Goal: Communication & Community: Answer question/provide support

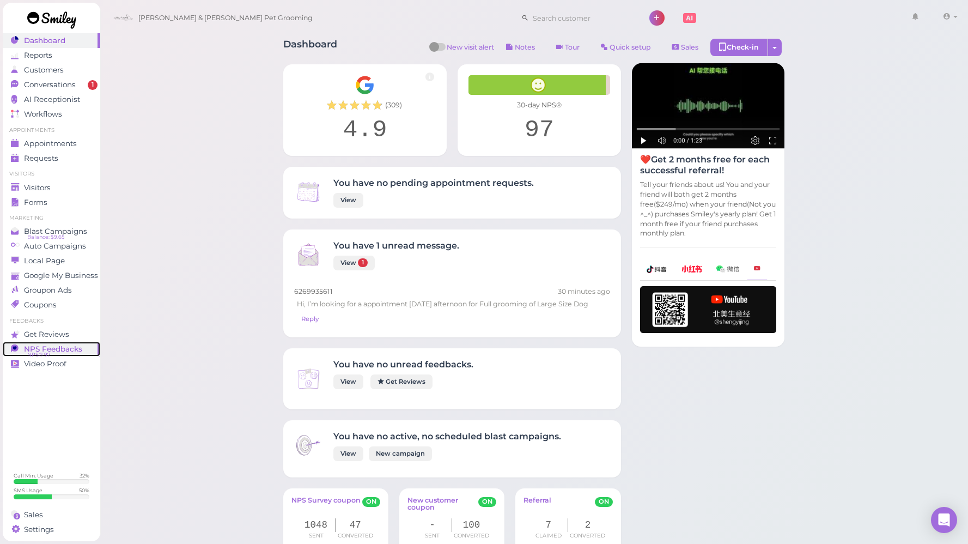
click at [72, 352] on span "NPS Feedbacks" at bounding box center [53, 348] width 58 height 9
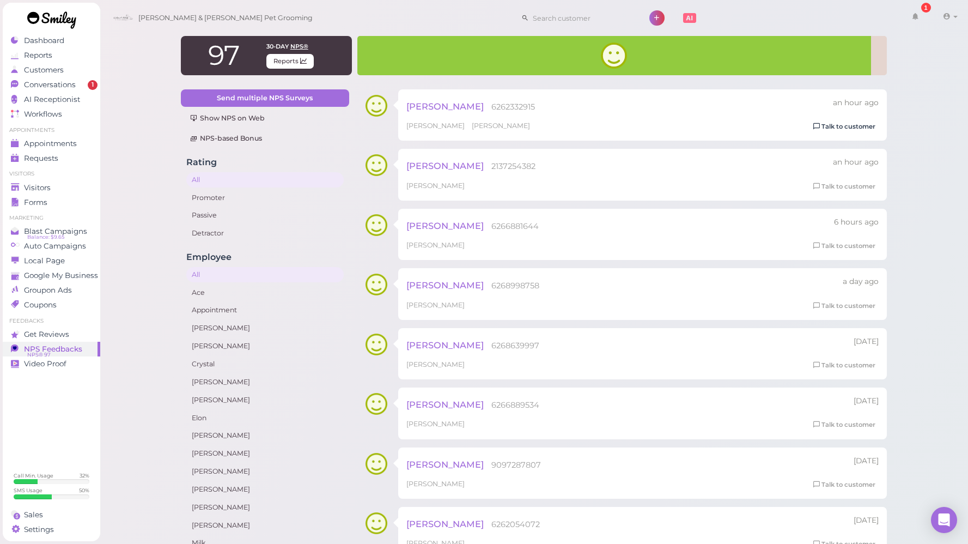
click at [853, 124] on link "Talk to customer" at bounding box center [844, 126] width 69 height 11
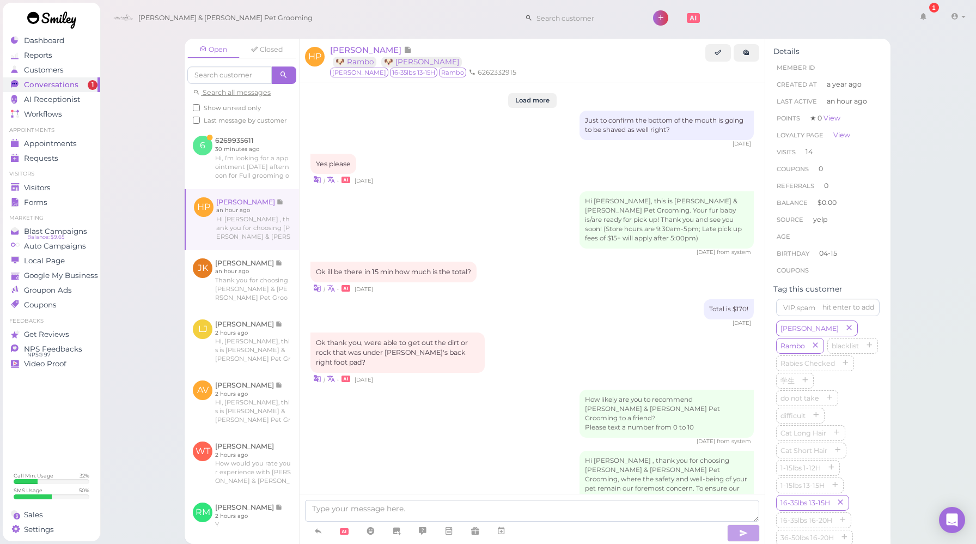
scroll to position [1352, 0]
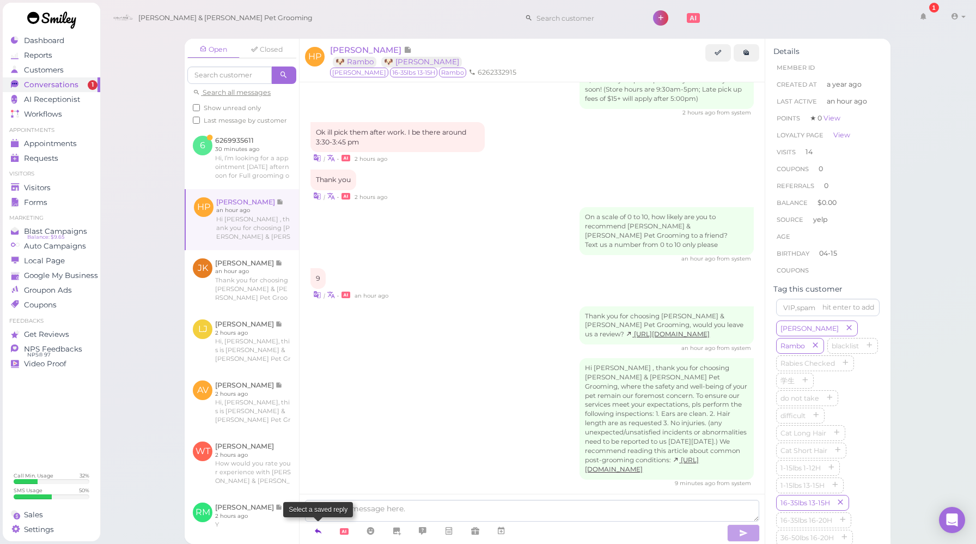
click at [313, 533] on link at bounding box center [318, 530] width 26 height 19
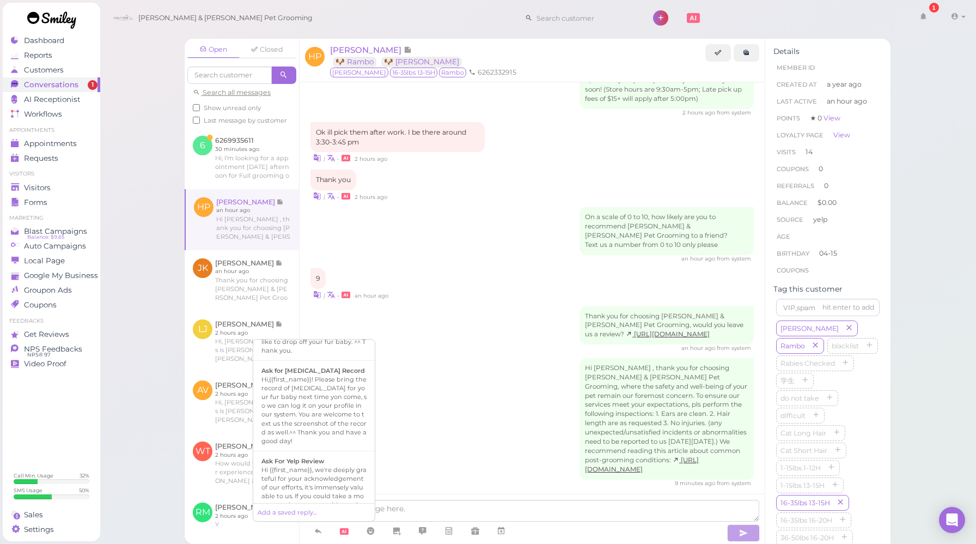
scroll to position [363, 0]
click at [335, 456] on div "Ask For Yelp Review" at bounding box center [313, 460] width 105 height 9
type textarea "Hi {{first_name}}, we're deeply grateful for your acknowledgement of our effort…"
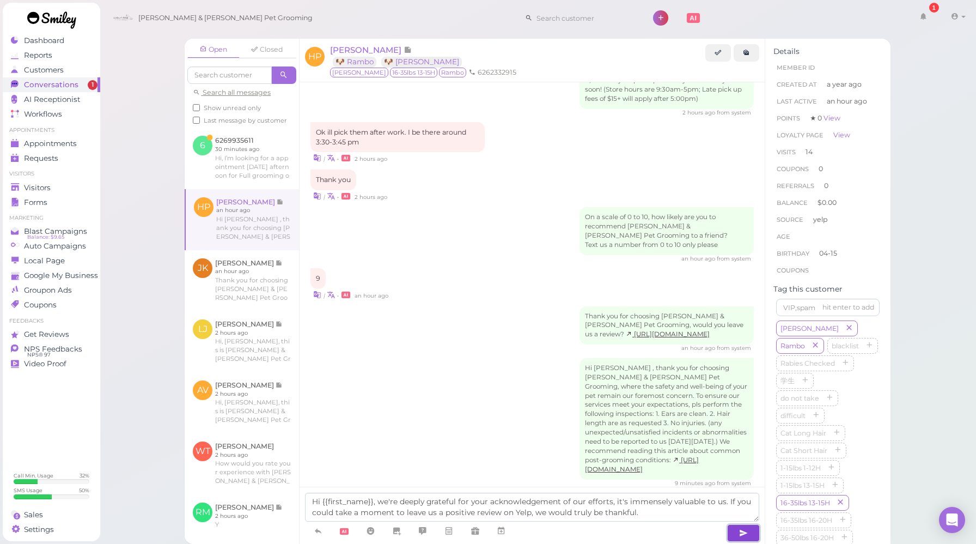
click at [738, 532] on button "button" at bounding box center [743, 532] width 33 height 17
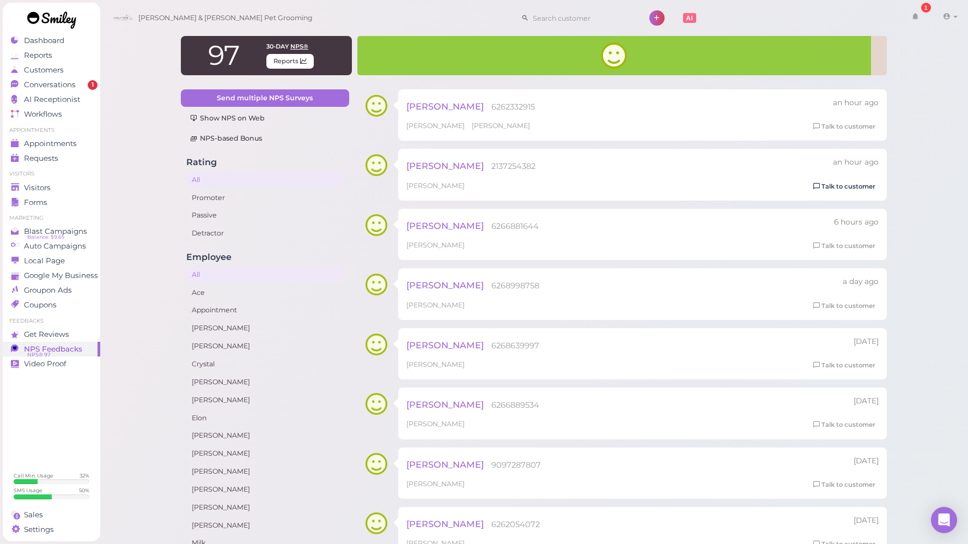
click at [856, 188] on link "Talk to customer" at bounding box center [844, 186] width 69 height 11
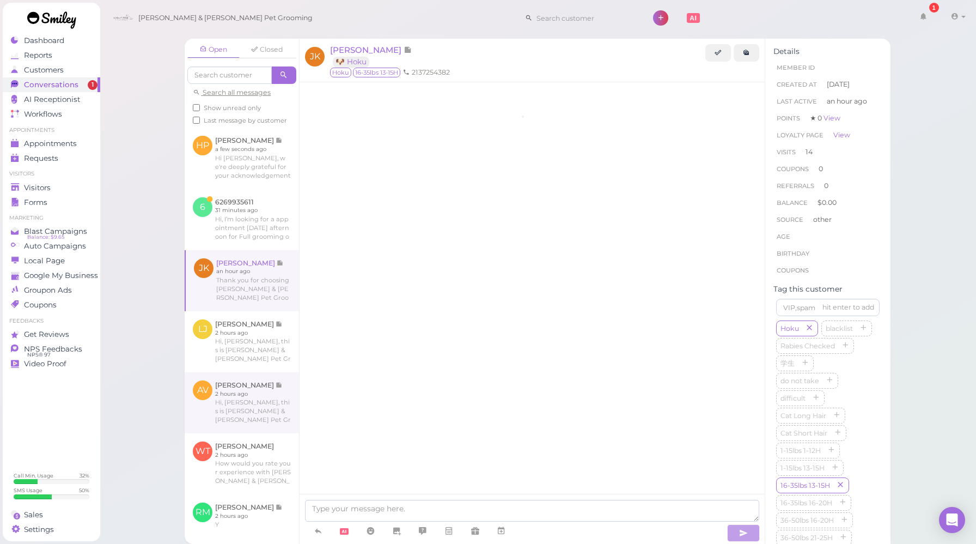
scroll to position [1351, 0]
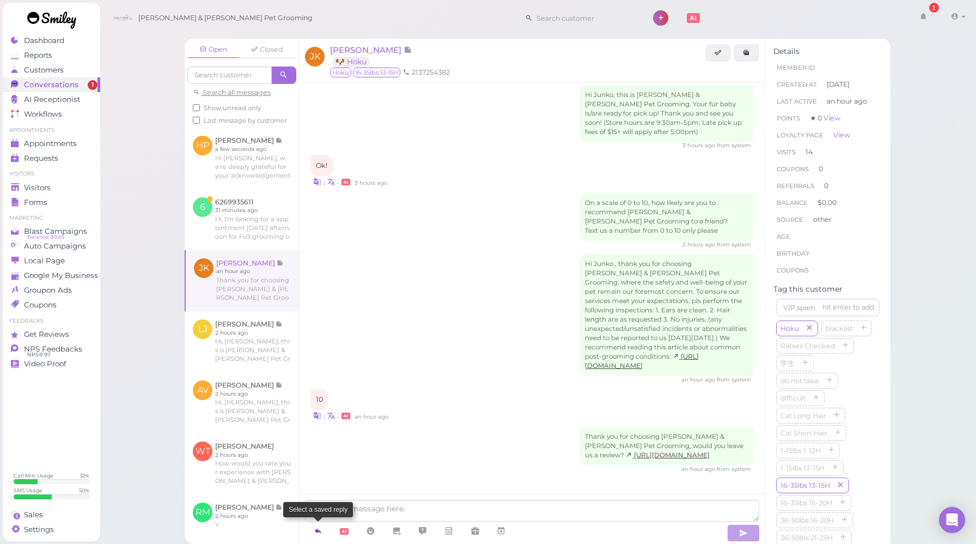
click at [322, 525] on icon at bounding box center [318, 530] width 9 height 11
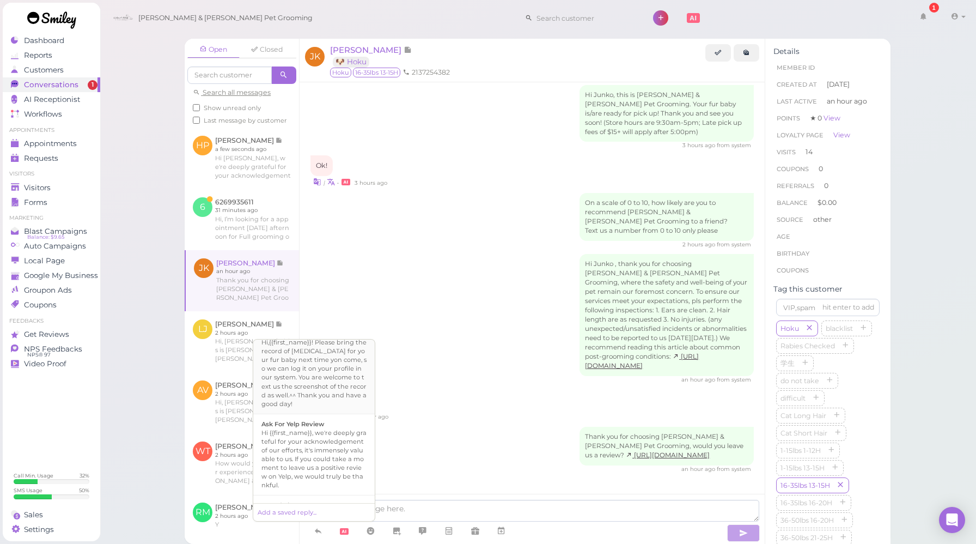
scroll to position [401, 0]
click at [308, 436] on div "Hi {{first_name}}, we're deeply grateful for your acknowledgement of our effort…" at bounding box center [313, 456] width 105 height 61
type textarea "Hi {{first_name}}, we're deeply grateful for your acknowledgement of our effort…"
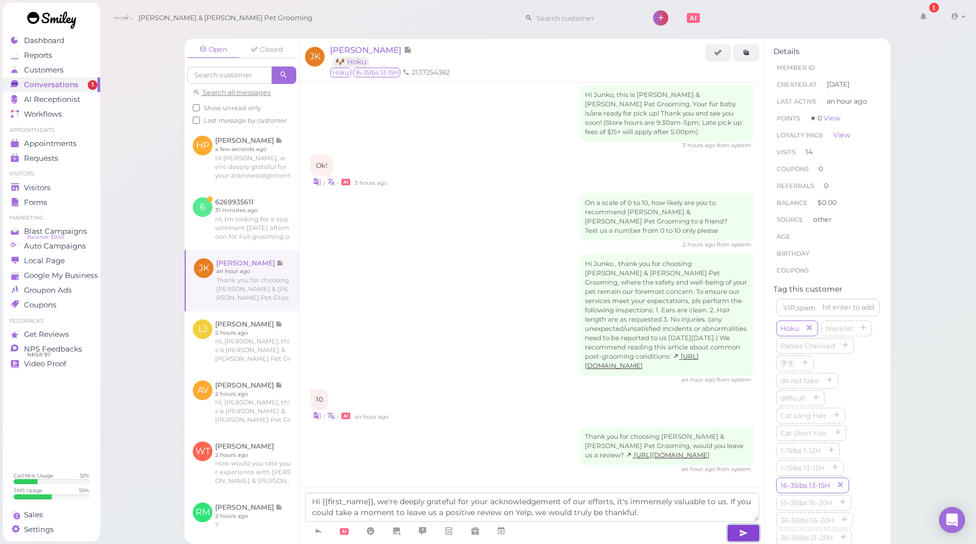
click at [743, 533] on icon "button" at bounding box center [743, 532] width 9 height 11
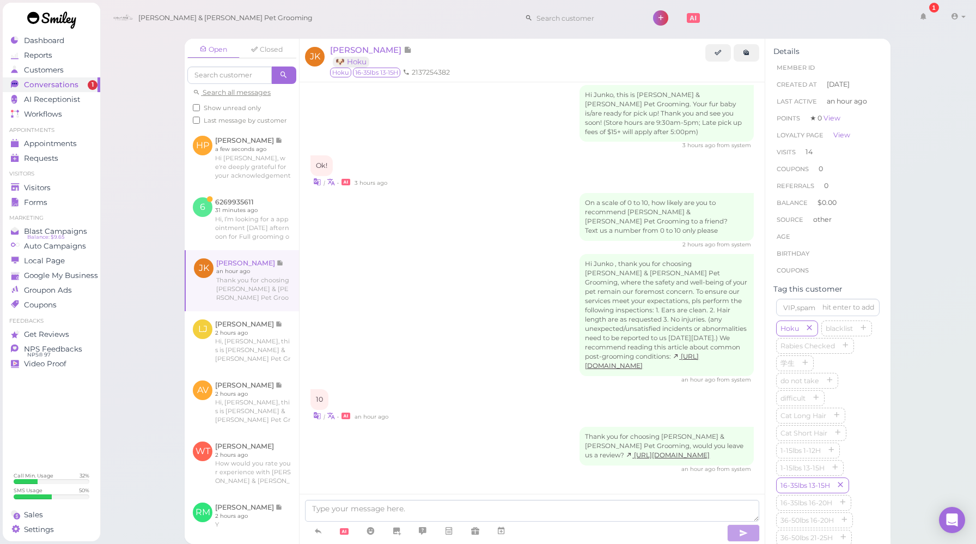
scroll to position [1414, 0]
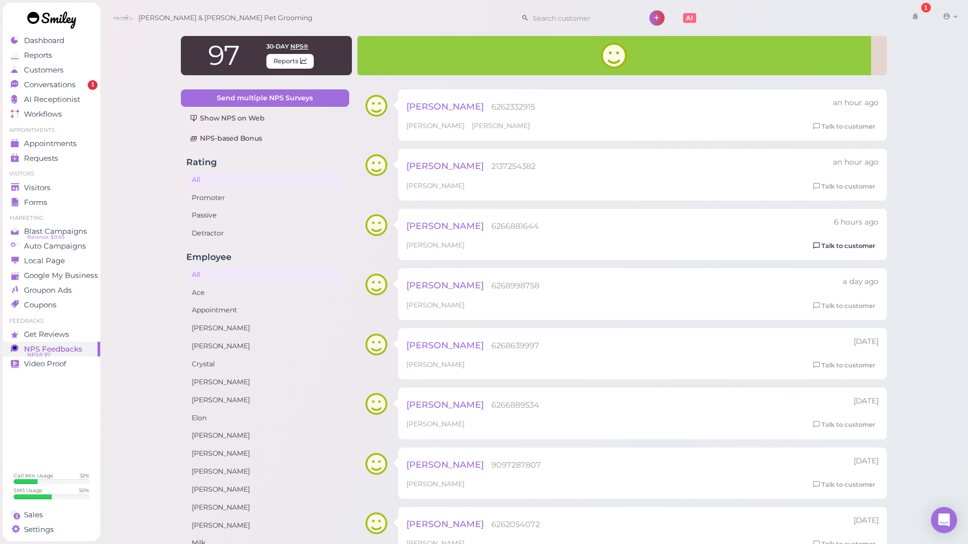
click at [860, 247] on link "Talk to customer" at bounding box center [844, 245] width 69 height 11
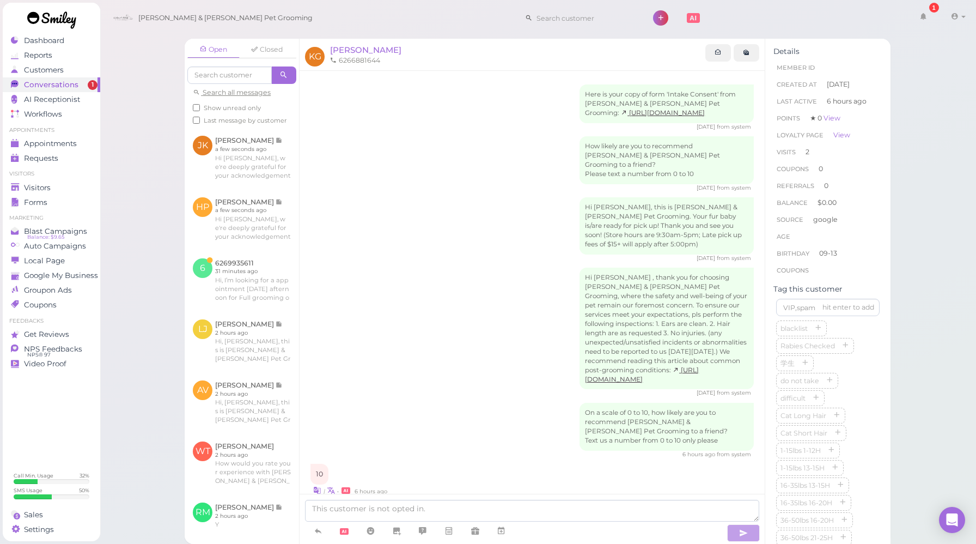
scroll to position [212, 0]
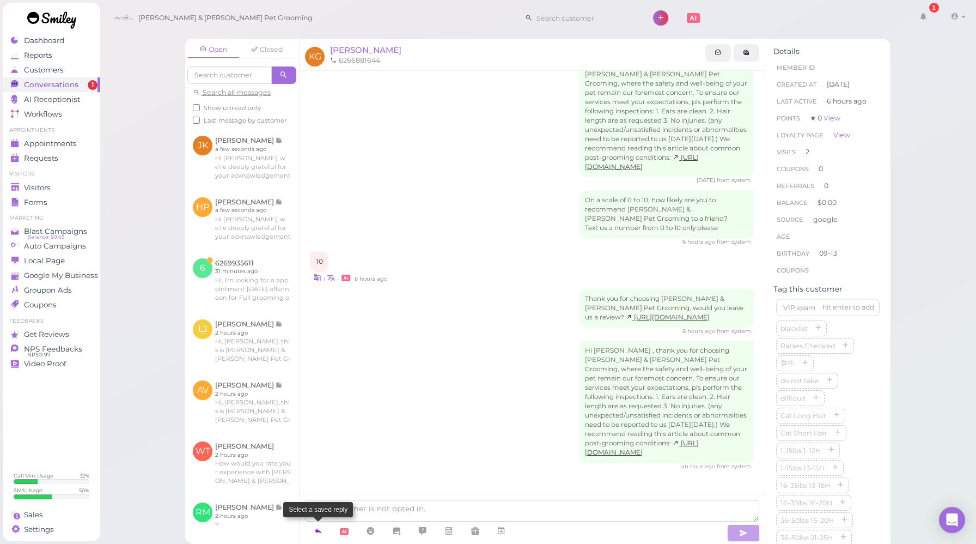
click at [322, 529] on icon at bounding box center [318, 530] width 9 height 11
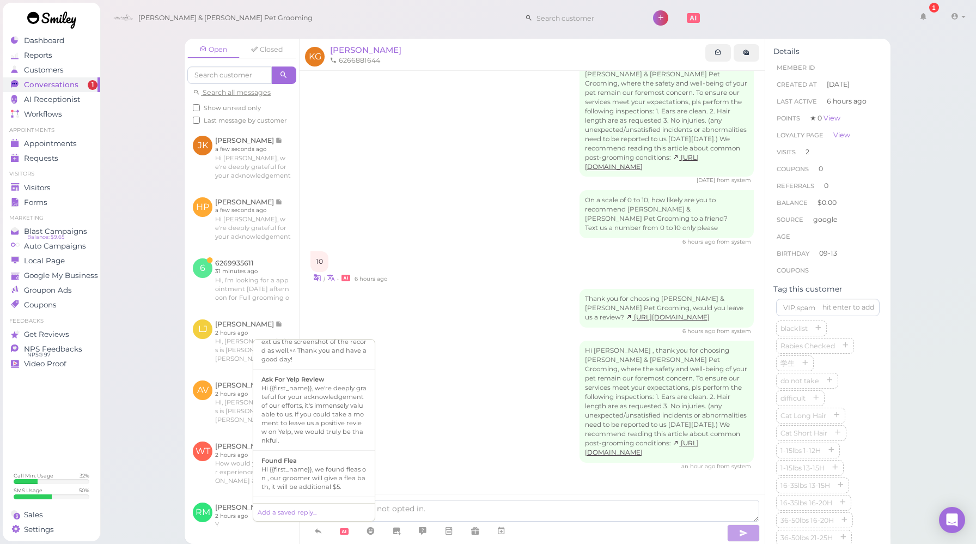
scroll to position [444, 0]
click at [302, 383] on div "Hi {{first_name}}, we're deeply grateful for your acknowledgement of our effort…" at bounding box center [313, 413] width 105 height 61
type textarea "Hi {{first_name}}, we're deeply grateful for your acknowledgement of our effort…"
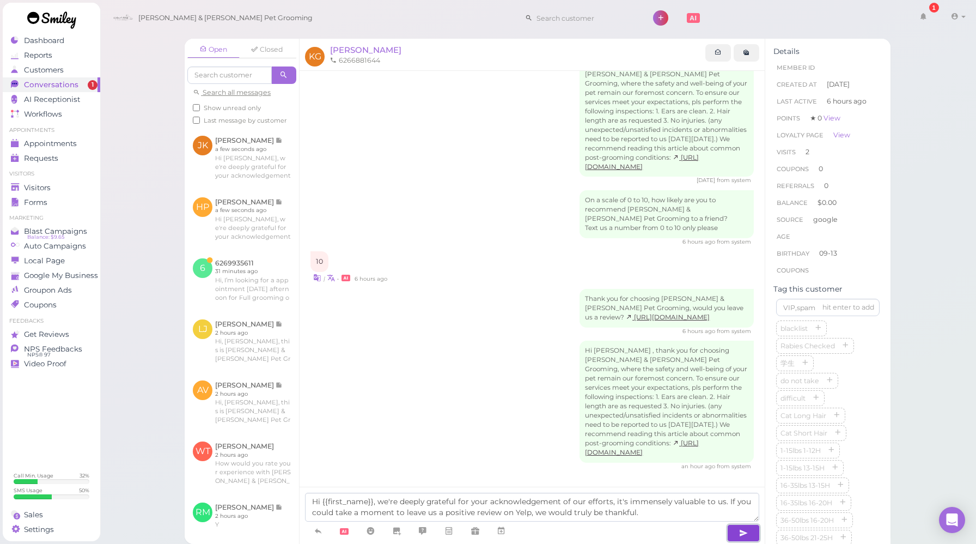
click at [742, 532] on icon "button" at bounding box center [743, 532] width 9 height 11
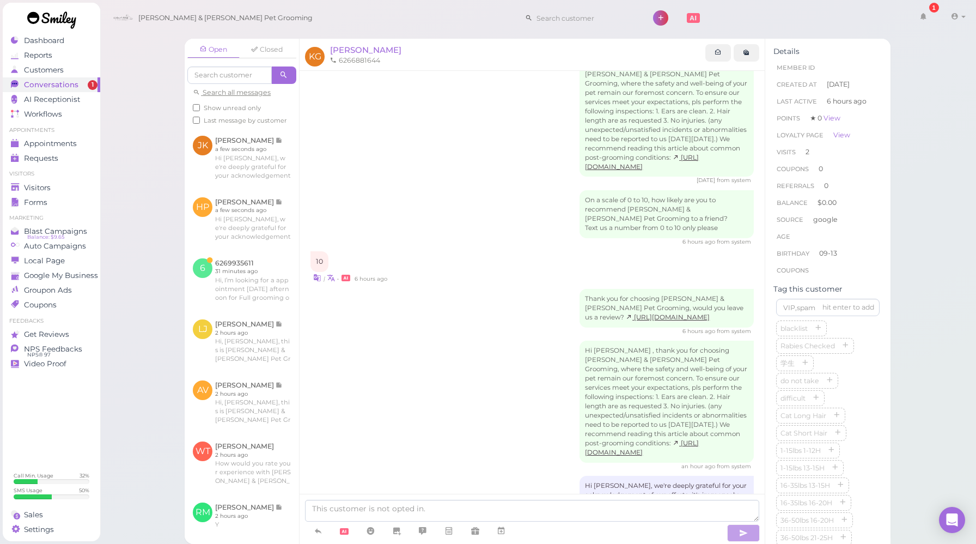
scroll to position [275, 0]
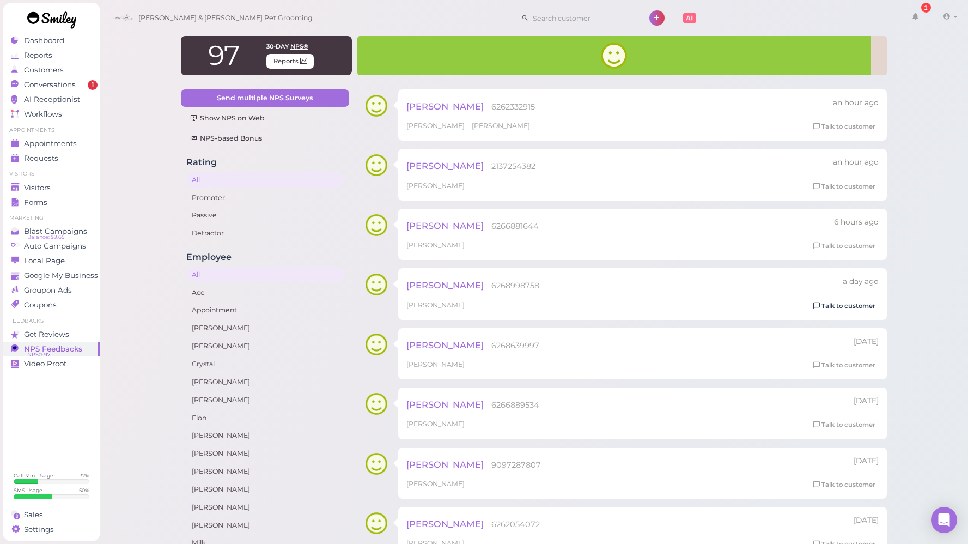
click at [821, 307] on link "Talk to customer" at bounding box center [844, 305] width 69 height 11
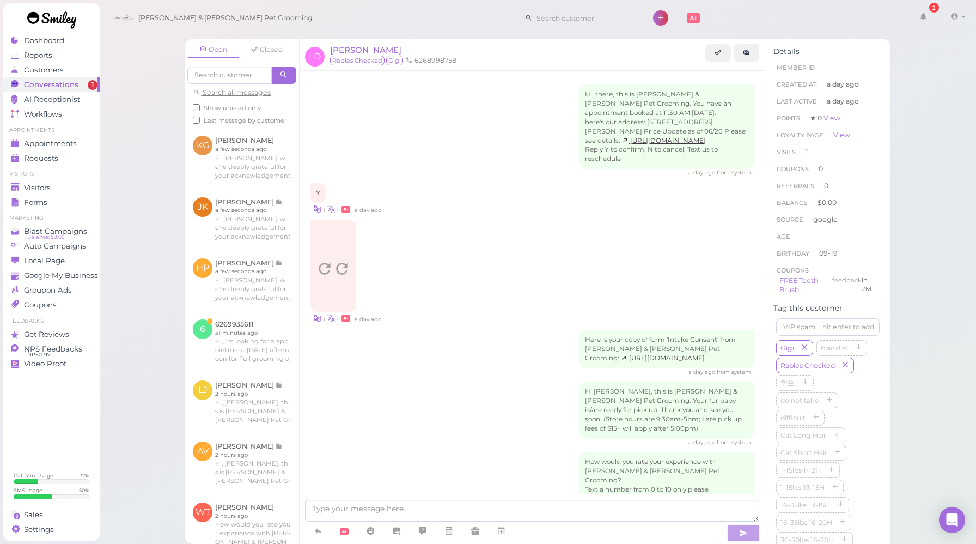
scroll to position [432, 0]
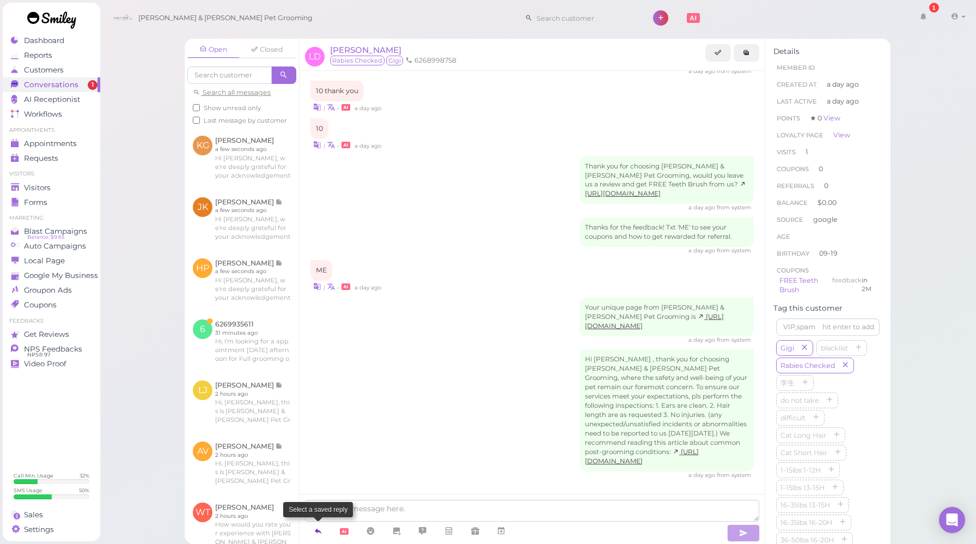
click at [318, 529] on icon at bounding box center [318, 530] width 9 height 11
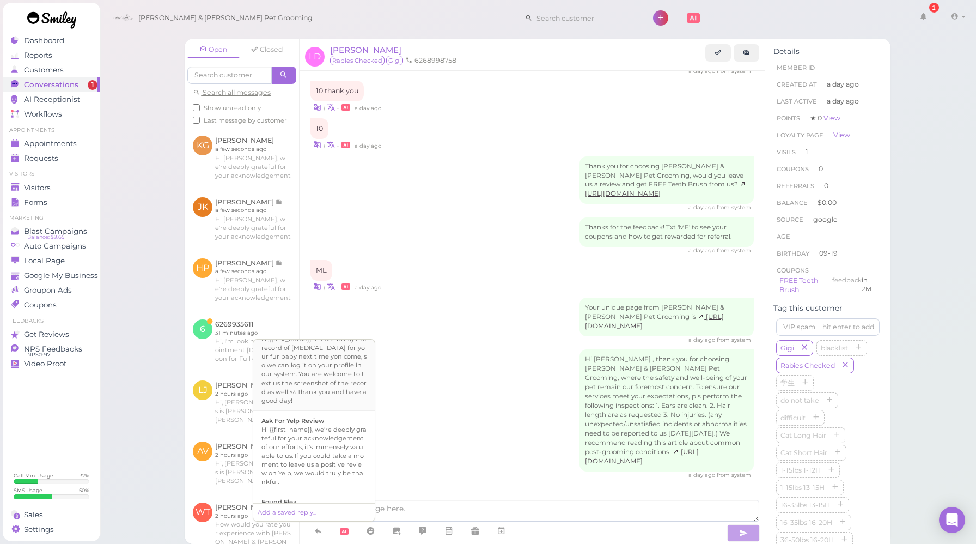
scroll to position [404, 0]
click at [330, 424] on div "Hi {{first_name}}, we're deeply grateful for your acknowledgement of our effort…" at bounding box center [313, 454] width 105 height 61
type textarea "Hi {{first_name}}, we're deeply grateful for your acknowledgement of our effort…"
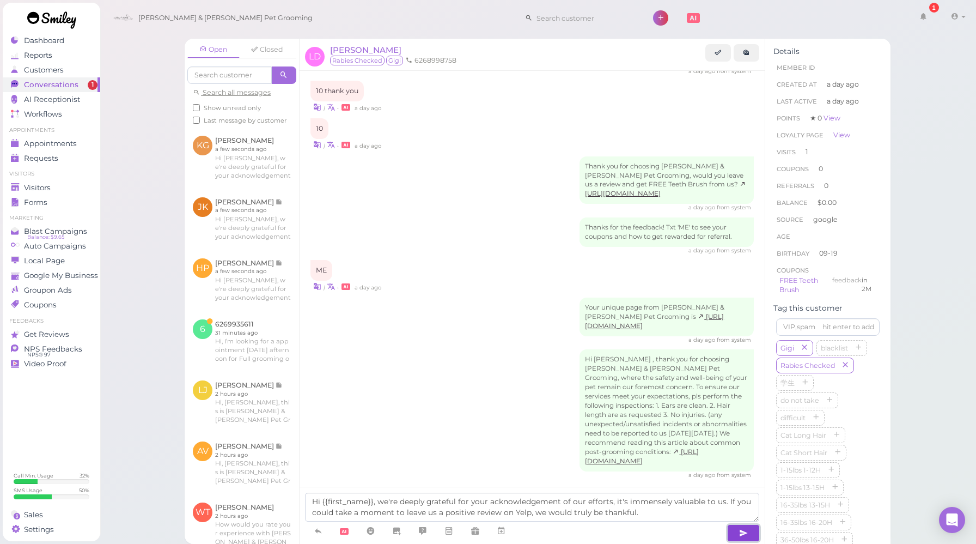
click at [744, 532] on icon "button" at bounding box center [743, 532] width 9 height 11
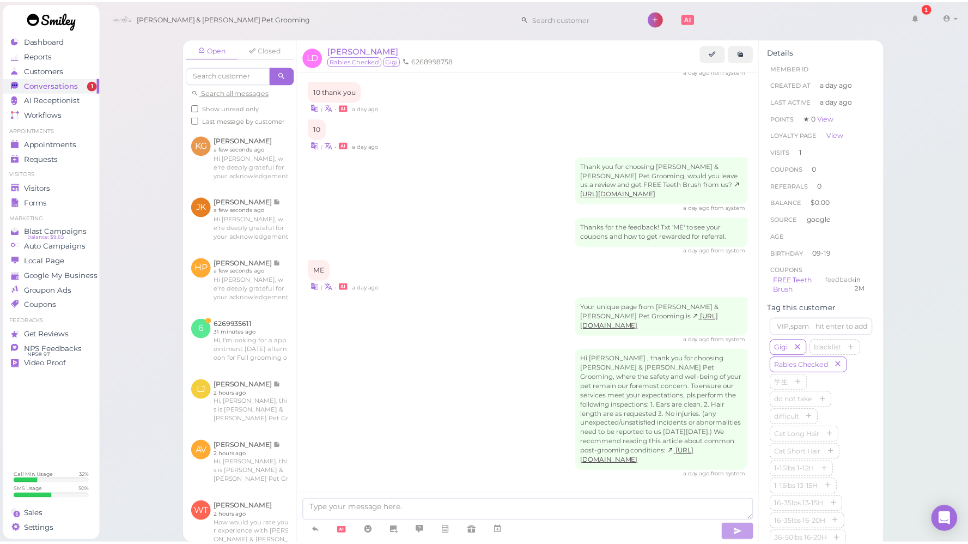
scroll to position [495, 0]
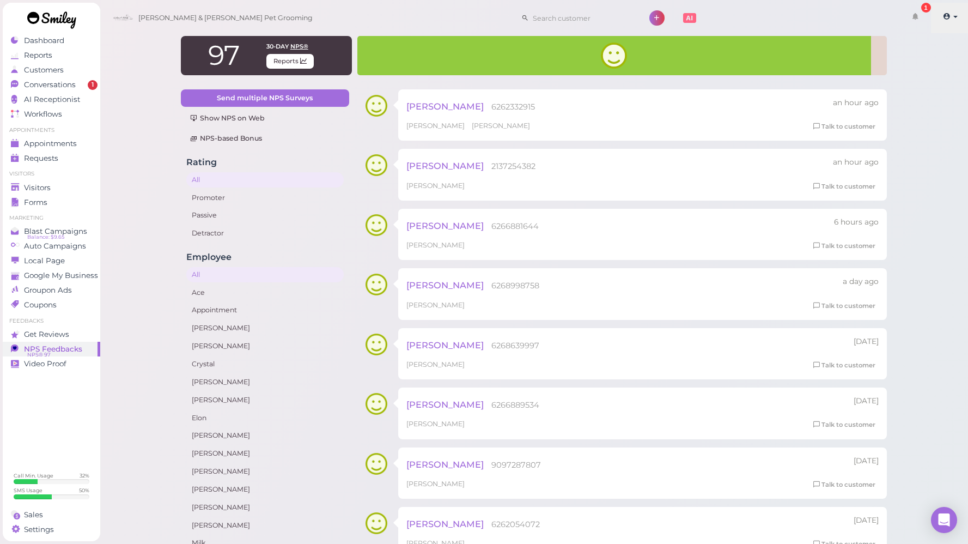
click at [951, 16] on span at bounding box center [947, 17] width 9 height 8
click at [918, 83] on link "Logout" at bounding box center [924, 82] width 89 height 13
